Goal: Browse casually

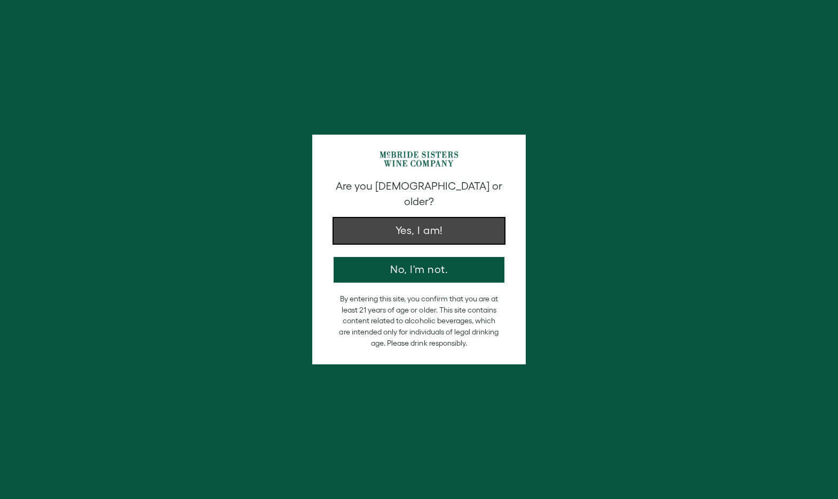
click at [417, 224] on button "Yes, I am!" at bounding box center [419, 231] width 171 height 26
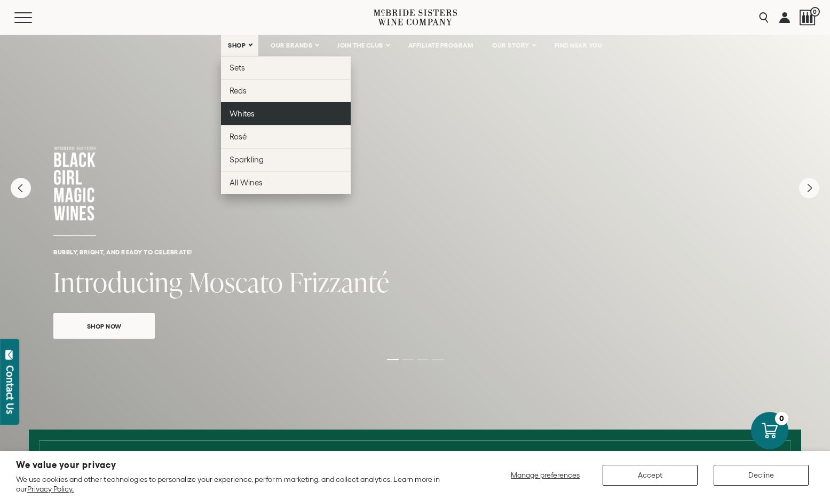
click at [240, 105] on link "Whites" at bounding box center [286, 113] width 130 height 23
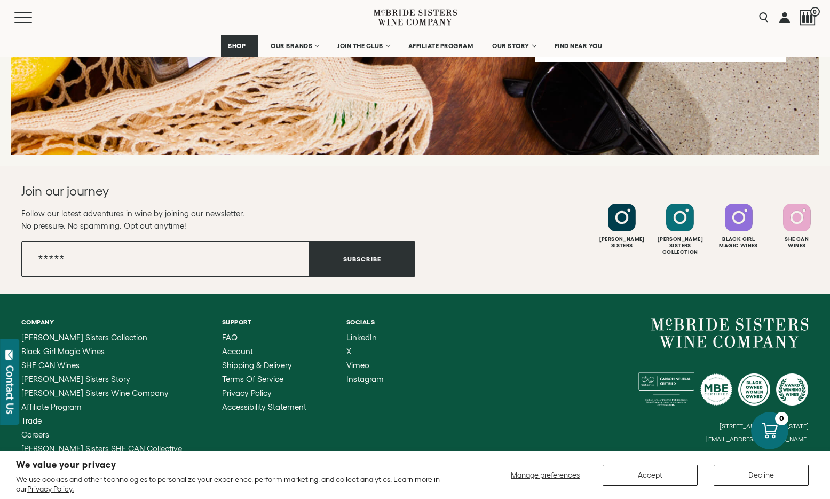
scroll to position [1650, 0]
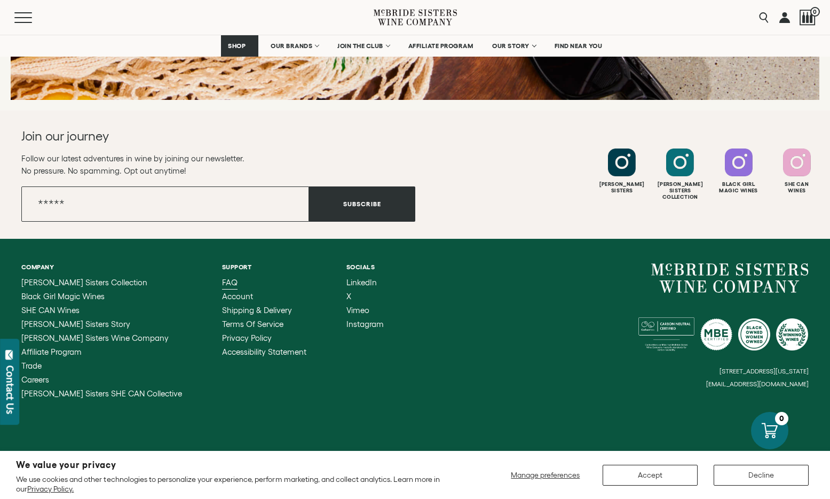
click at [222, 281] on link "FAQ" at bounding box center [264, 282] width 84 height 9
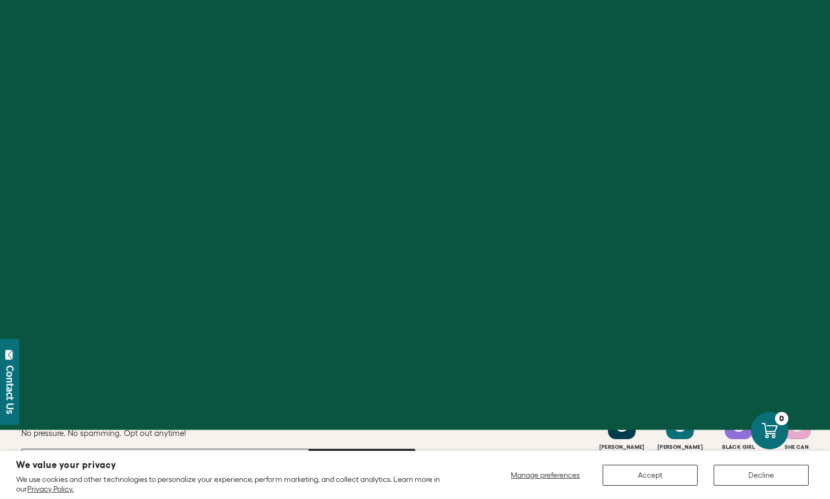
scroll to position [1077, 0]
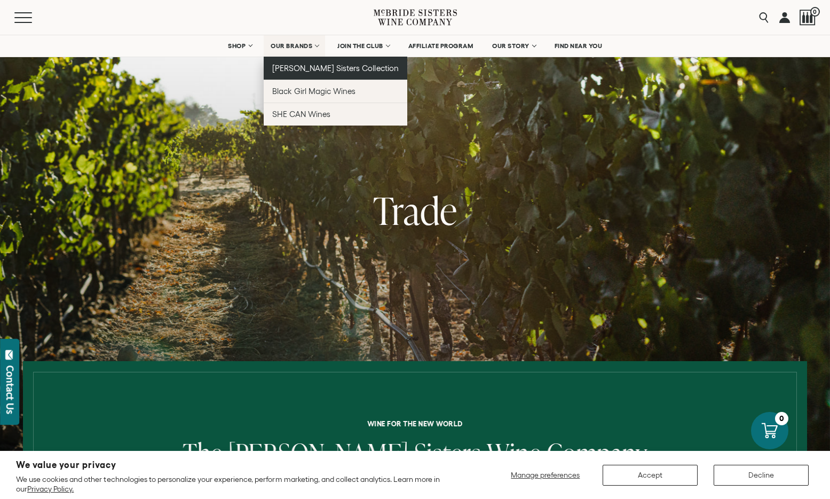
click at [287, 64] on span "[PERSON_NAME] Sisters Collection" at bounding box center [335, 68] width 127 height 9
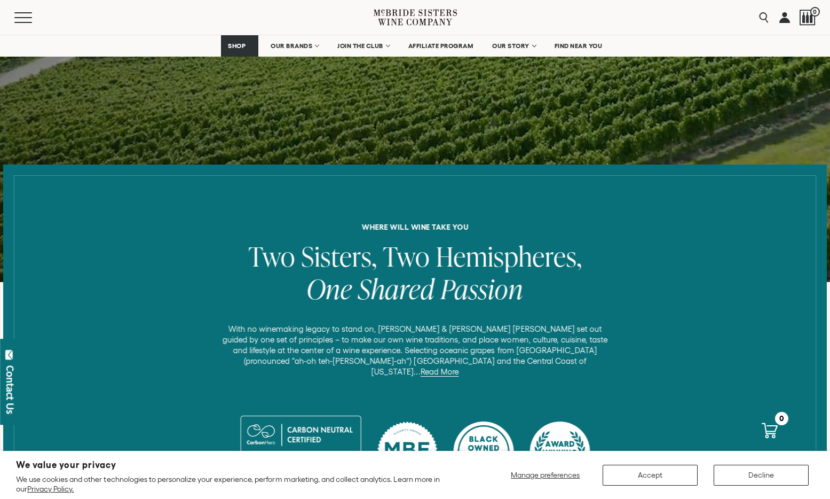
scroll to position [273, 0]
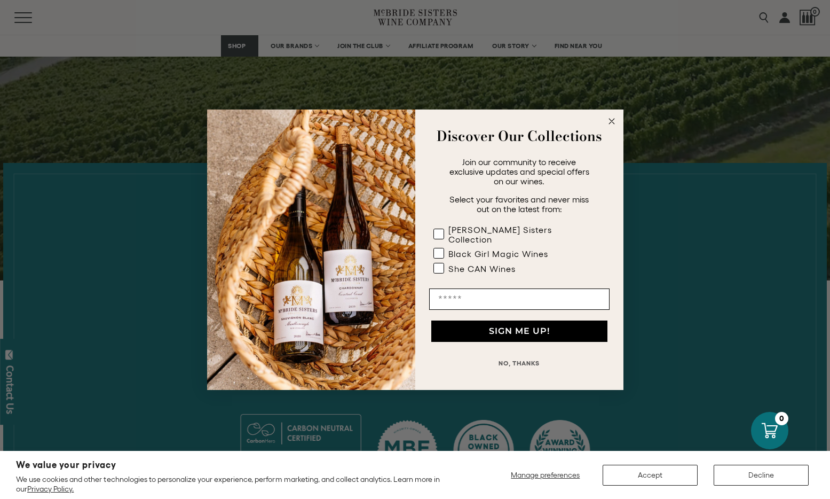
click at [608, 123] on circle "Close dialog" at bounding box center [612, 121] width 12 height 12
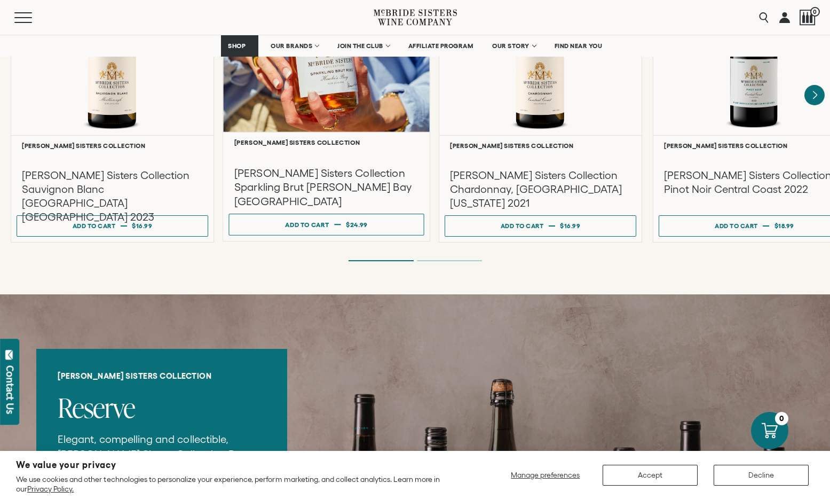
scroll to position [693, 0]
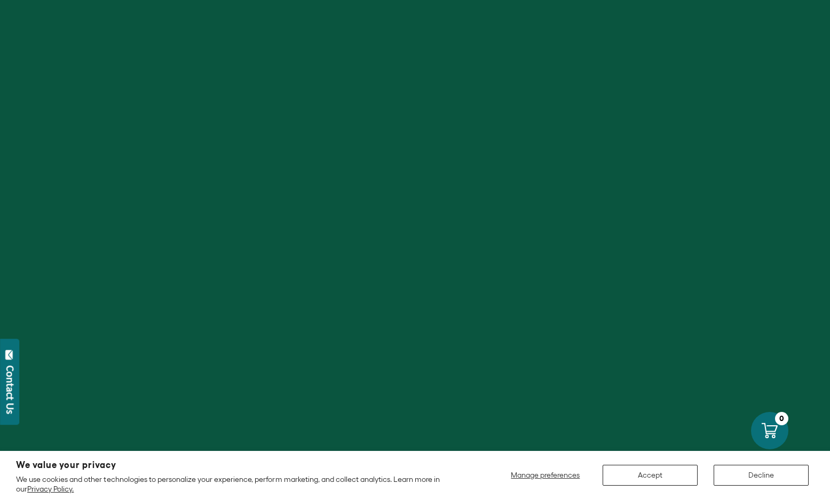
scroll to position [1077, 0]
